Goal: Information Seeking & Learning: Find specific fact

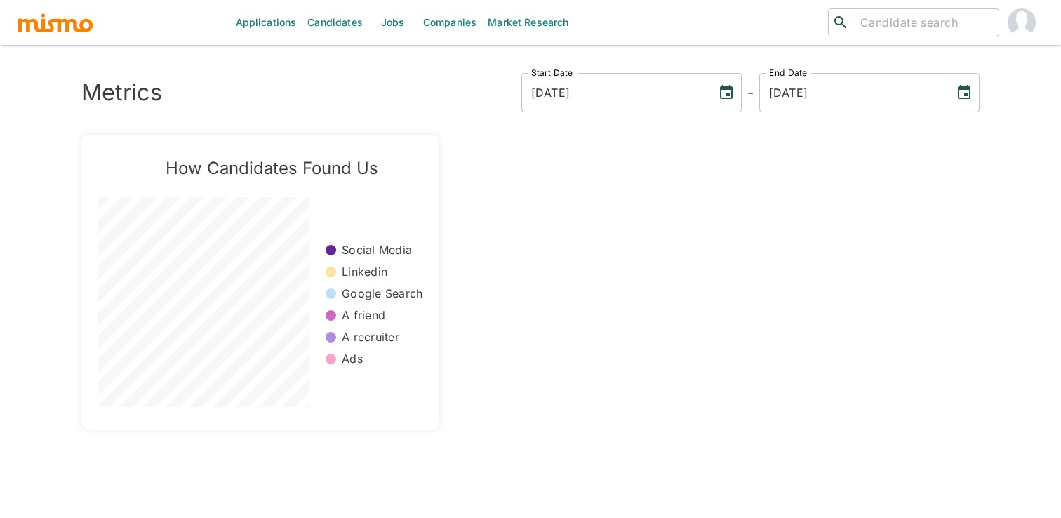
click at [393, 29] on link "Jobs" at bounding box center [392, 22] width 49 height 45
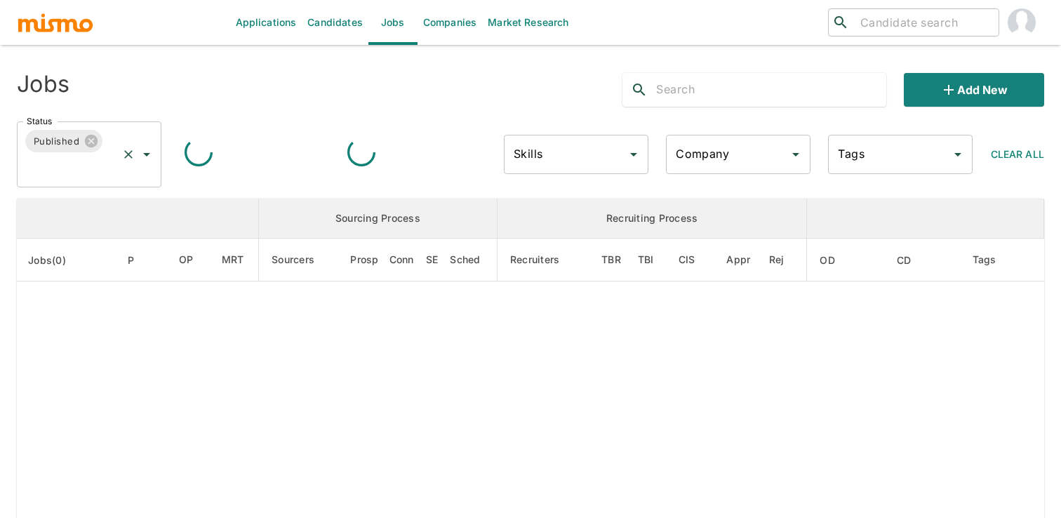
click at [138, 159] on icon "Open" at bounding box center [146, 154] width 17 height 17
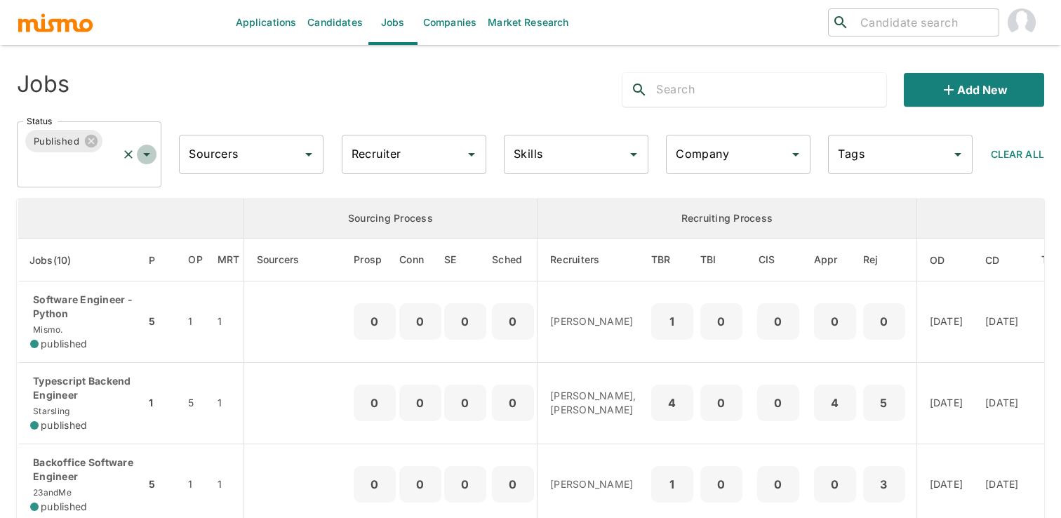
click at [144, 156] on icon "Open" at bounding box center [146, 154] width 17 height 17
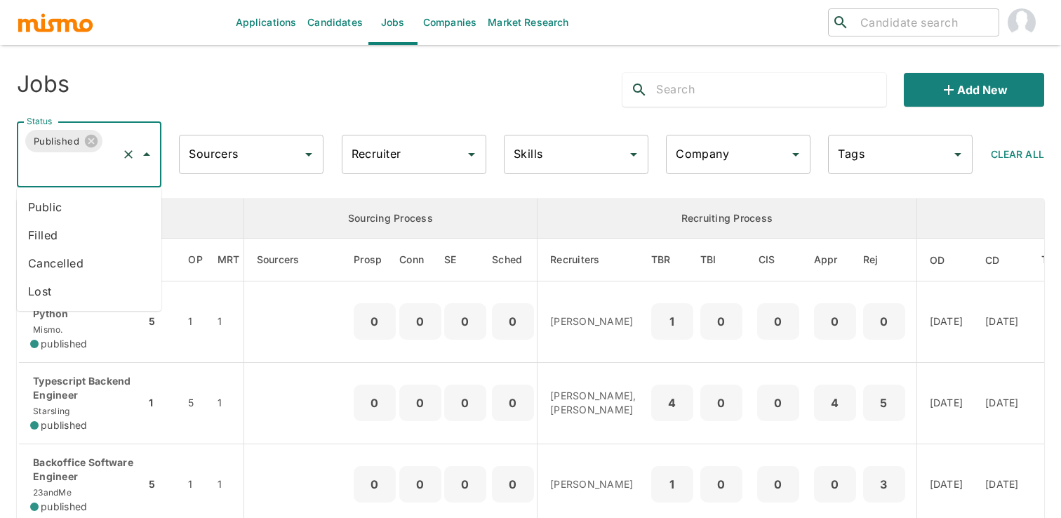
click at [121, 197] on li "Public" at bounding box center [89, 207] width 144 height 28
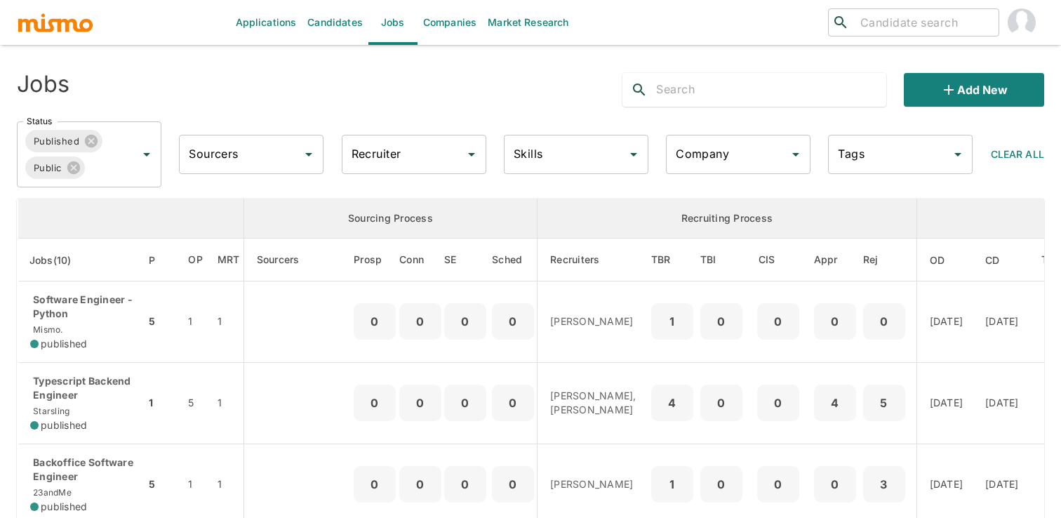
click at [763, 82] on input "text" at bounding box center [770, 90] width 229 height 22
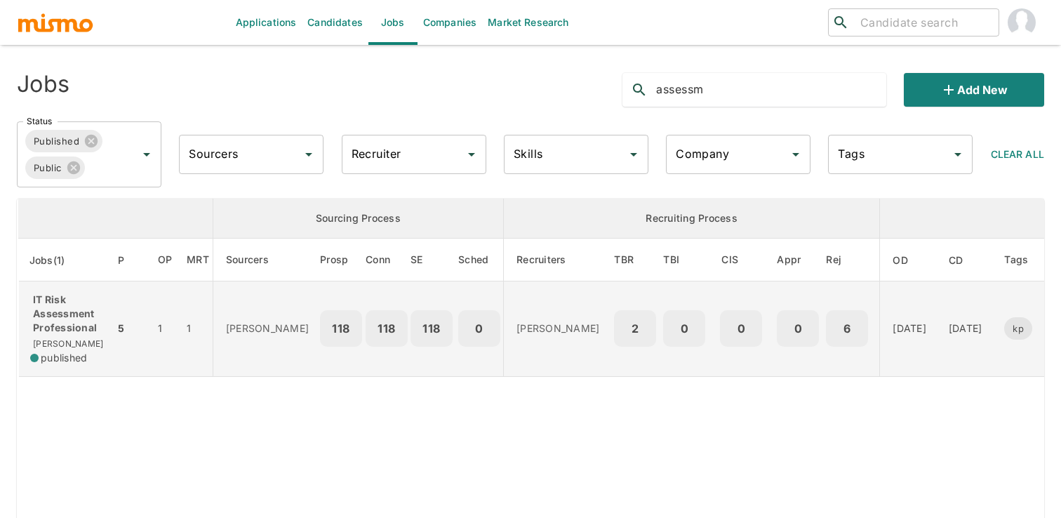
type input "assessm"
click at [365, 307] on td "118" at bounding box center [386, 328] width 42 height 95
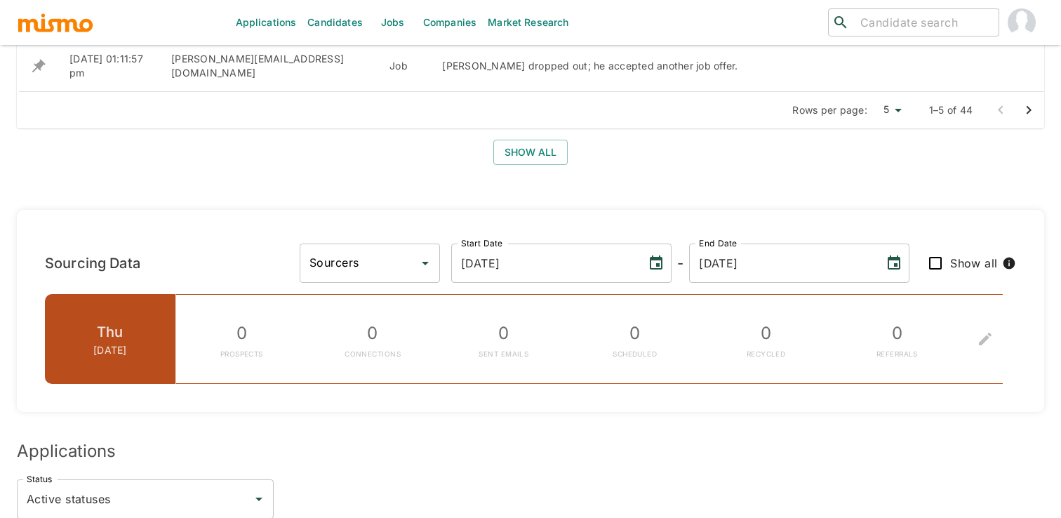
scroll to position [1344, 0]
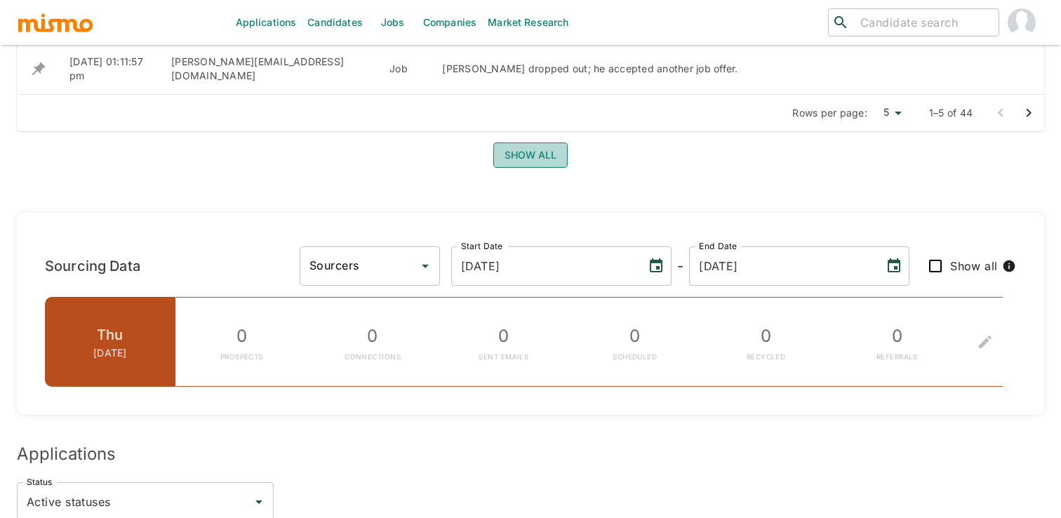
click at [530, 142] on button "Show all" at bounding box center [530, 155] width 74 height 26
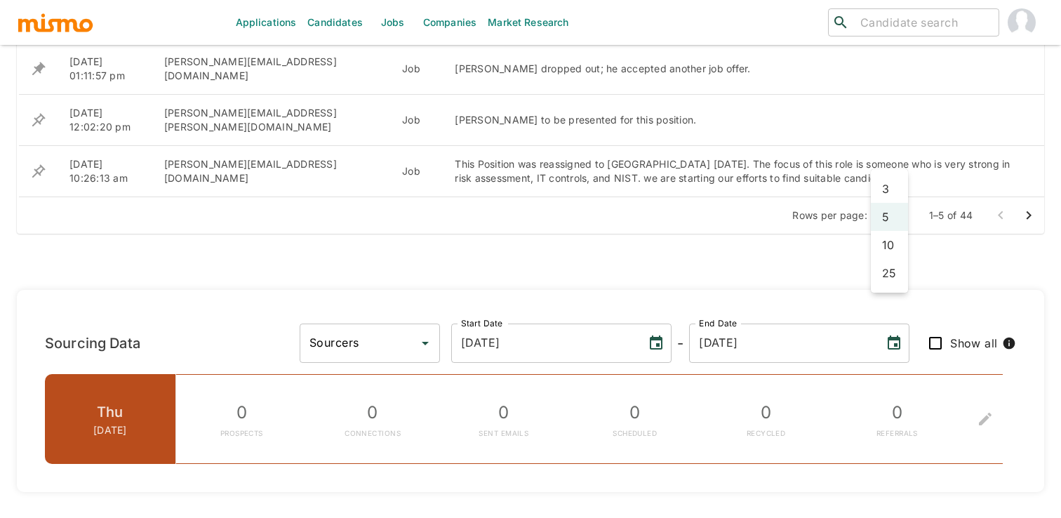
click at [889, 272] on li "25" at bounding box center [888, 273] width 37 height 28
type input "25"
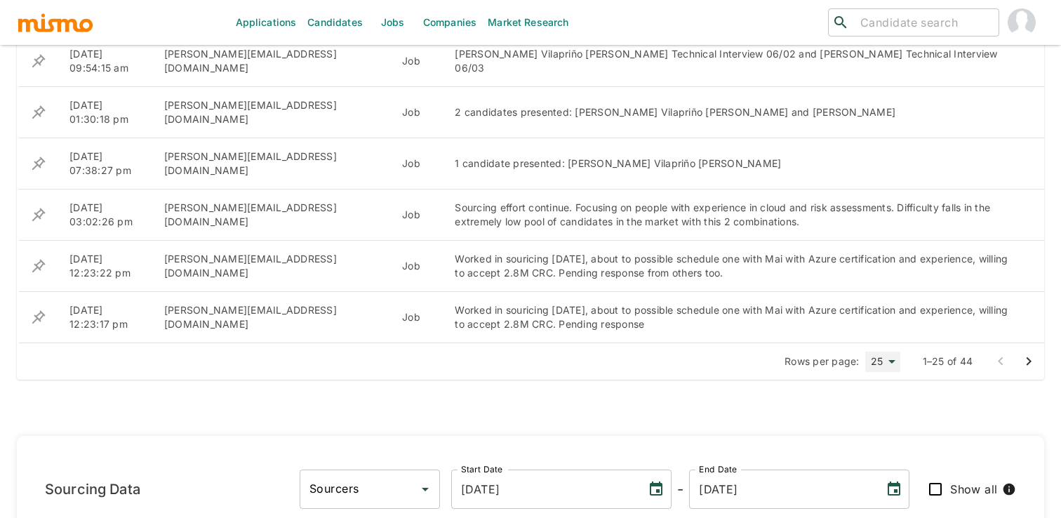
scroll to position [2255, 0]
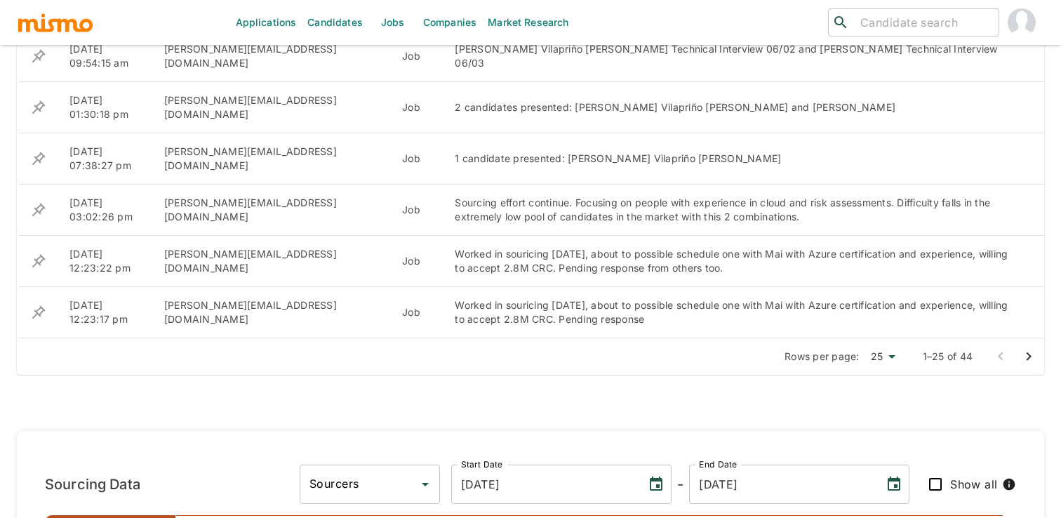
click at [1023, 348] on icon "Go to next page" at bounding box center [1028, 356] width 17 height 17
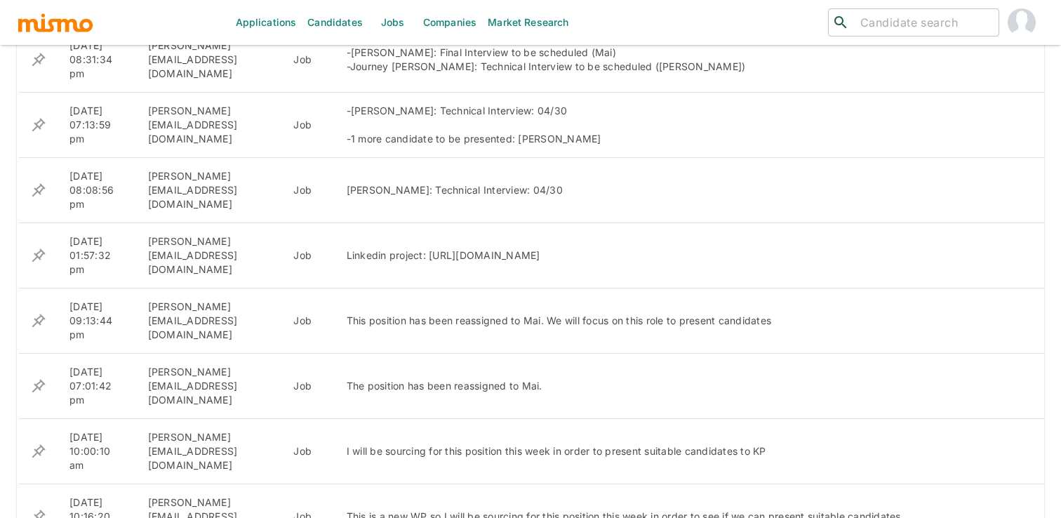
scroll to position [3360, 0]
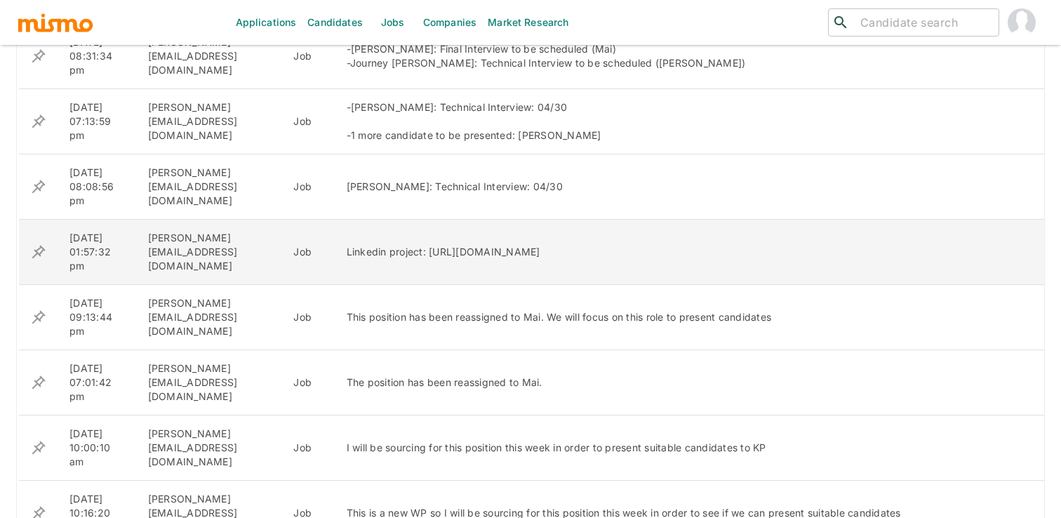
click at [505, 245] on div "Linkedin project: https://www.linkedin.com/talent/hire/1622499698/overview?lipi…" at bounding box center [678, 252] width 664 height 14
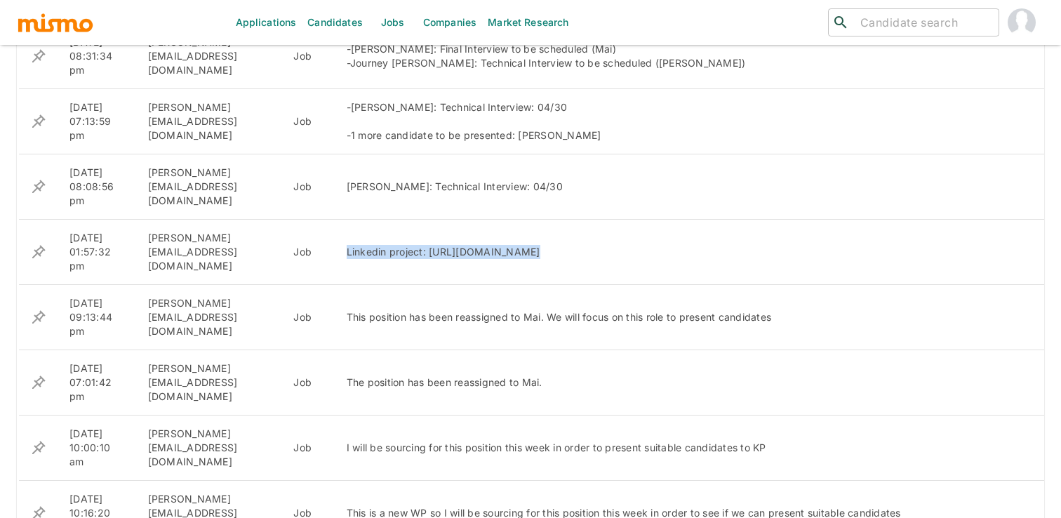
copy div "Linkedin project: https://www.linkedin.com/talent/hire/1622499698/overview?lipi…"
